Goal: Find specific page/section: Find specific page/section

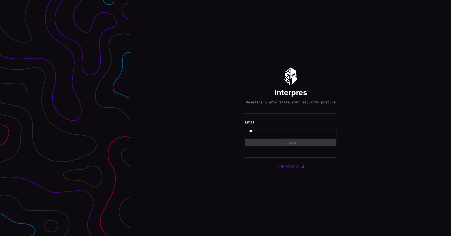
type input "**********"
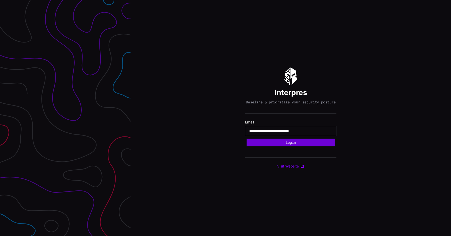
click at [289, 142] on button "Login" at bounding box center [291, 143] width 88 height 8
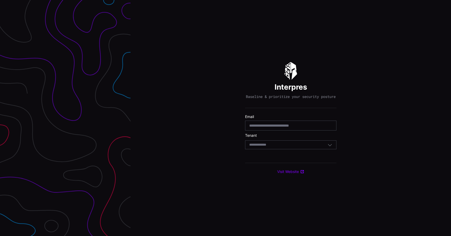
click at [276, 147] on div "Select Tenant" at bounding box center [288, 145] width 78 height 5
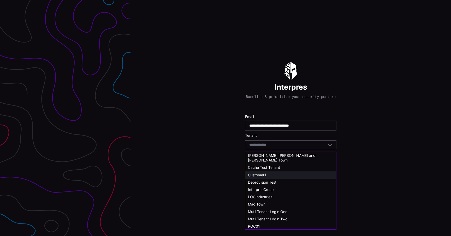
click at [264, 173] on span "Customer1" at bounding box center [257, 175] width 18 height 4
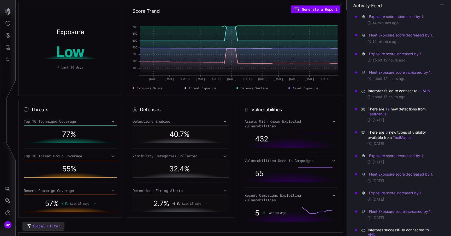
click at [319, 17] on div "Score Trend Generate a Report [DATE] Jun [DATE] Jun [DATE] [DATE] [DATE] [DATE]…" at bounding box center [235, 49] width 216 height 93
click at [10, 34] on icon "Defense Surface" at bounding box center [7, 35] width 5 height 5
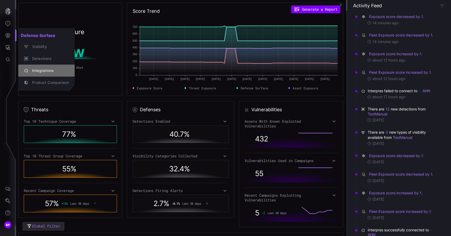
click at [49, 68] on div "Integrations" at bounding box center [48, 71] width 39 height 7
